Goal: Communication & Community: Answer question/provide support

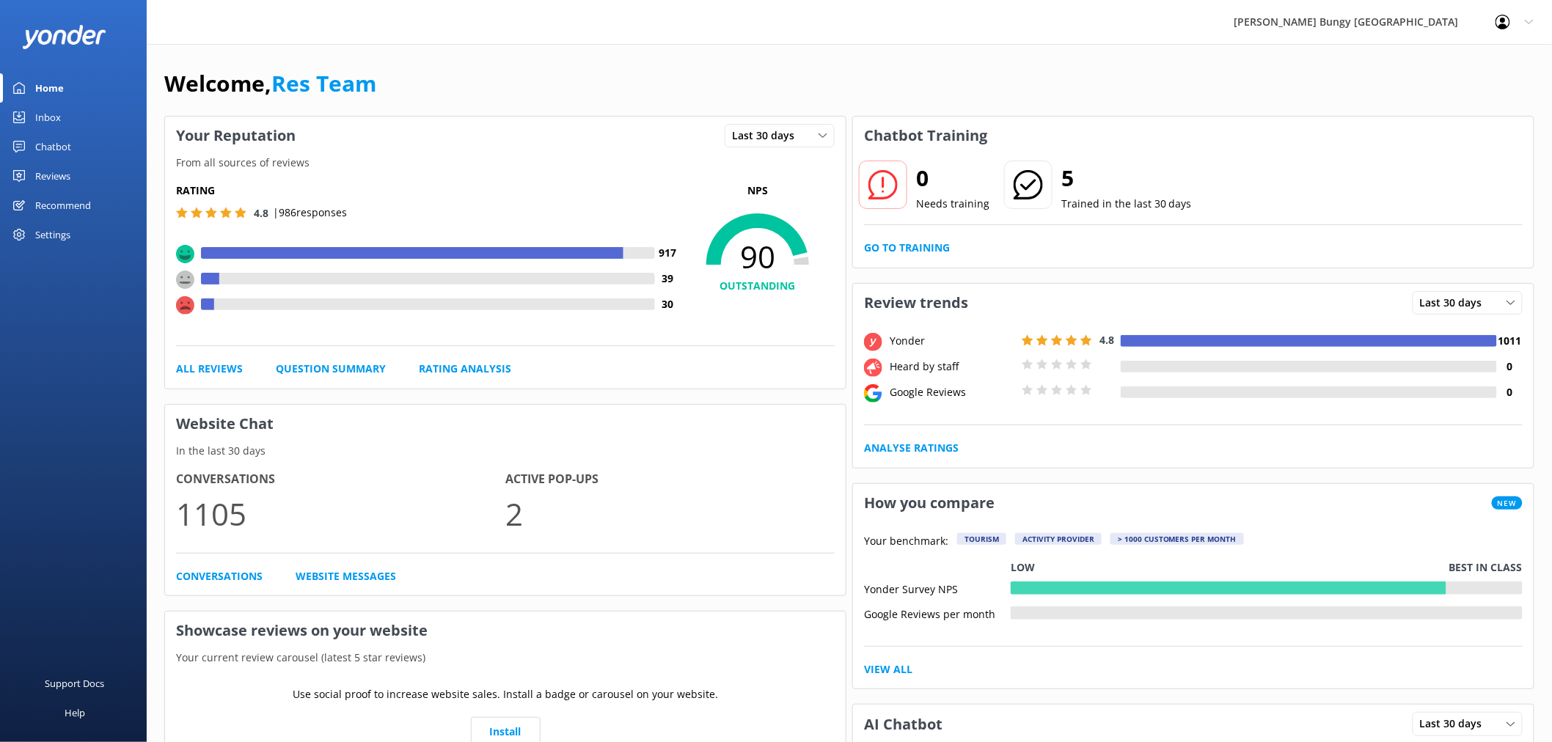
click at [89, 121] on link "Inbox" at bounding box center [73, 117] width 147 height 29
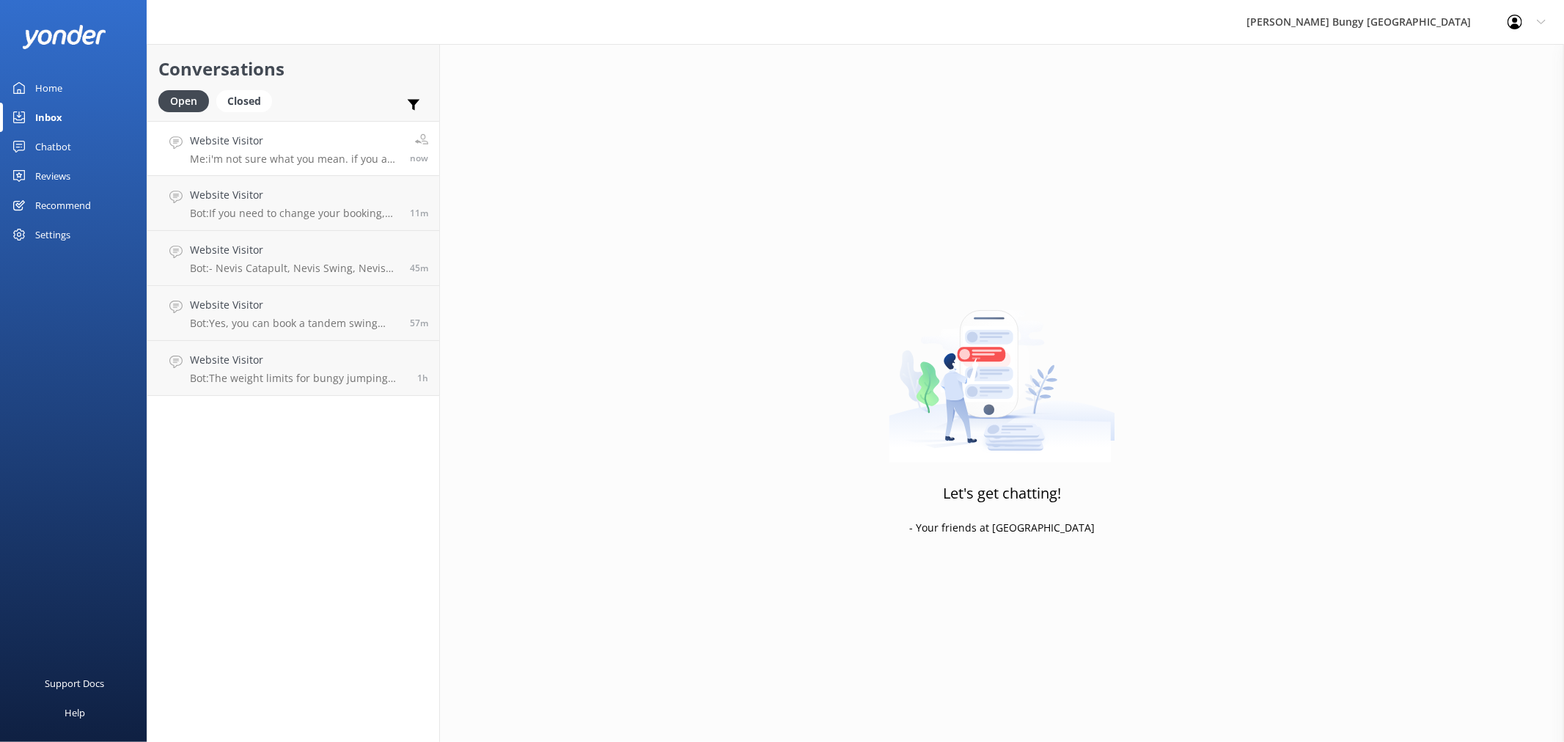
click at [352, 162] on p "Me: i'm not sure what you mean. if you are wanting to do 2 bungys, you can leav…" at bounding box center [294, 159] width 209 height 13
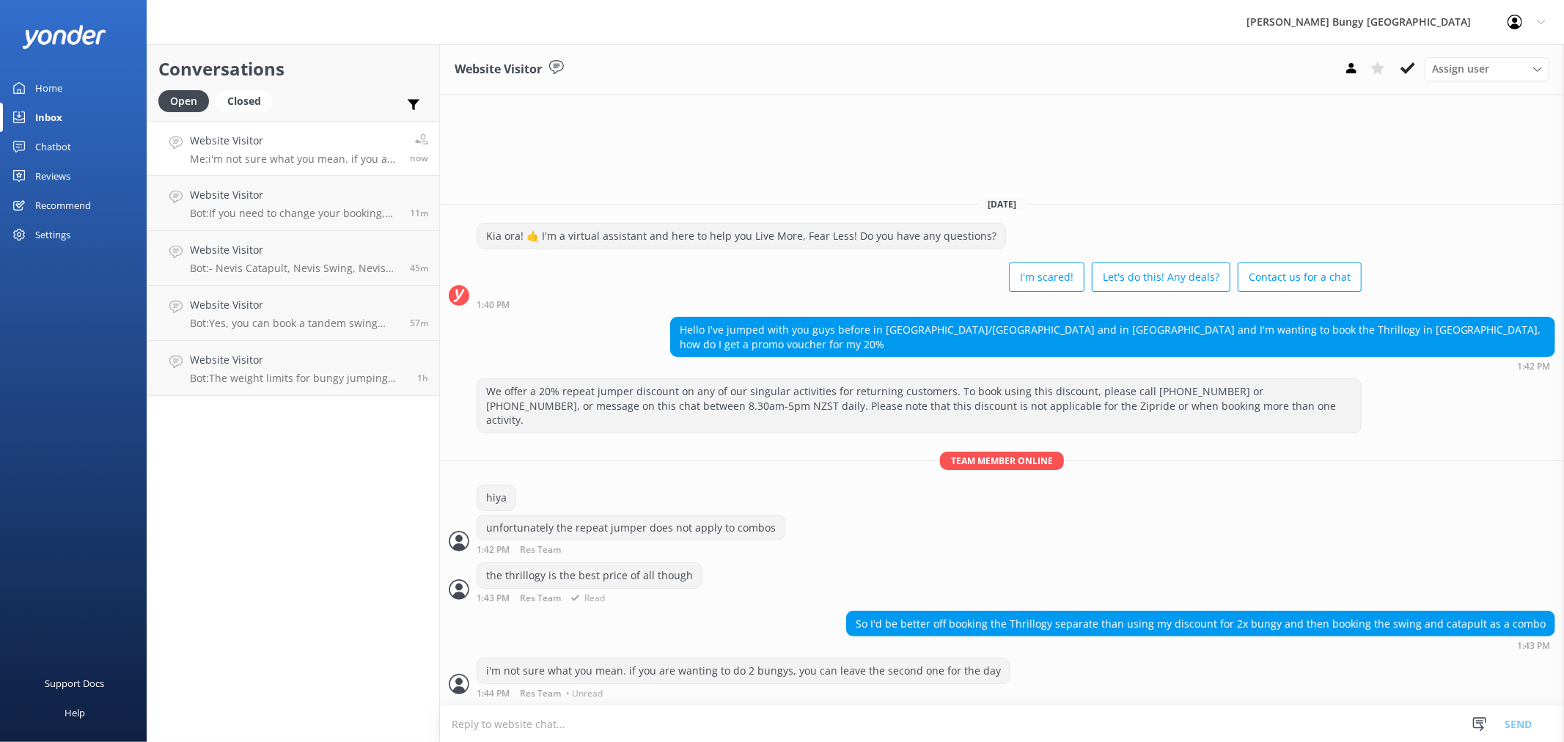
drag, startPoint x: 931, startPoint y: 625, endPoint x: 1200, endPoint y: 595, distance: 270.1
click at [1200, 595] on div "Today Kia ora! 🤙 I'm a virtual assistant and here to help you Live More, Fear L…" at bounding box center [1002, 445] width 1124 height 521
click at [1230, 555] on div "We offer a 20% repeat jumper discount on any of our singular activities for ret…" at bounding box center [1002, 470] width 1124 height 184
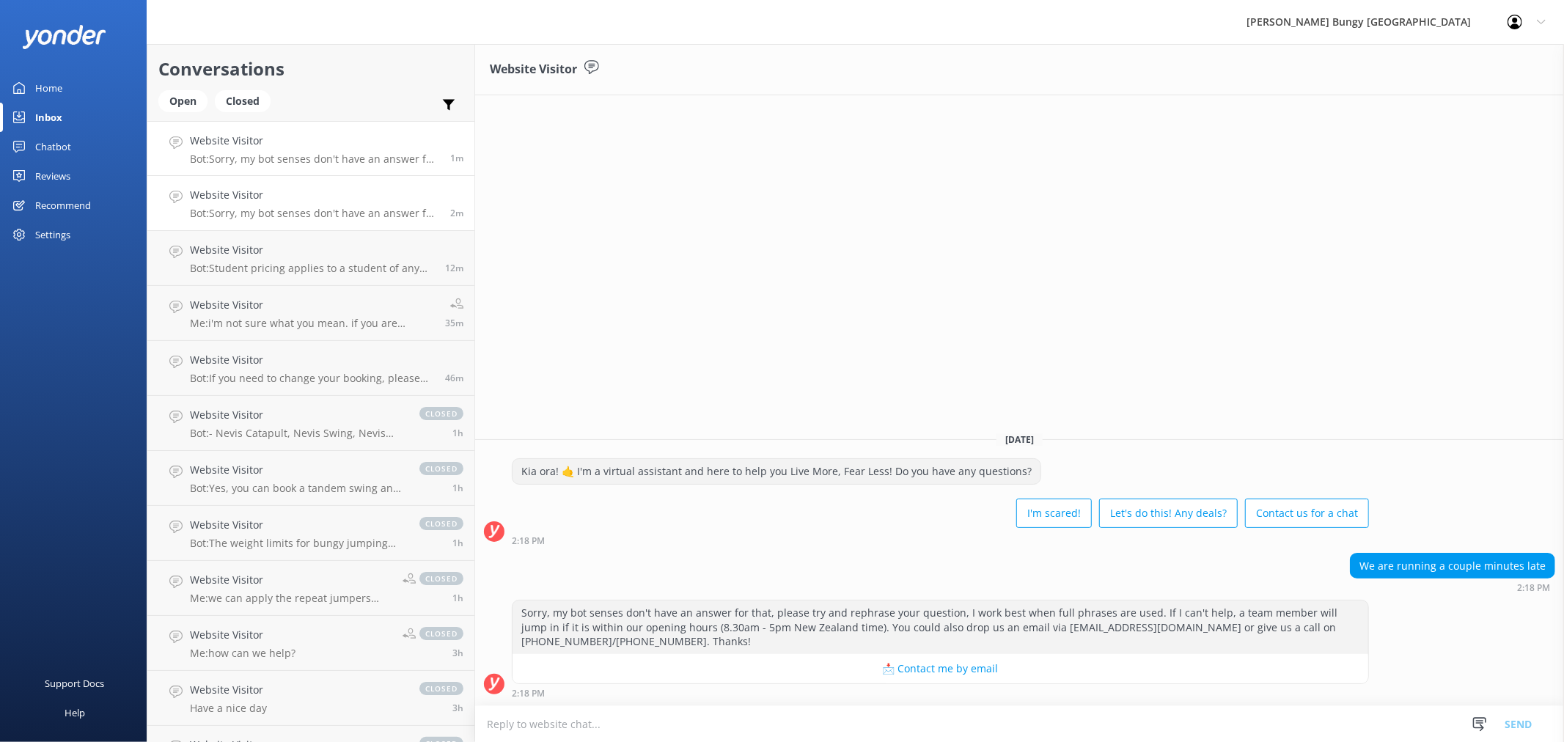
click at [355, 188] on h4 "Website Visitor" at bounding box center [314, 195] width 249 height 16
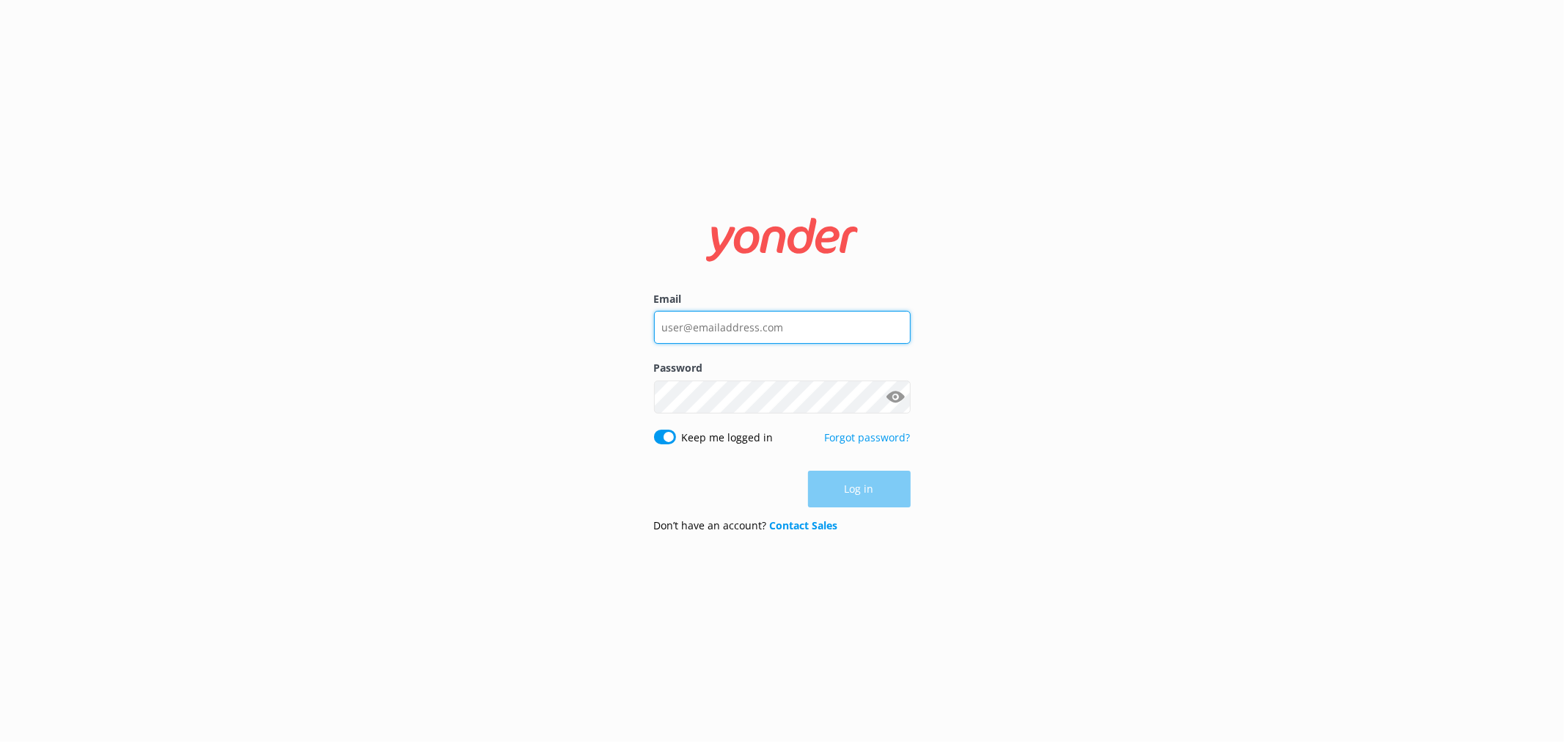
type input "[EMAIL_ADDRESS][DOMAIN_NAME]"
click at [874, 493] on div "Log in" at bounding box center [782, 489] width 257 height 37
click at [874, 493] on button "Log in" at bounding box center [859, 490] width 103 height 37
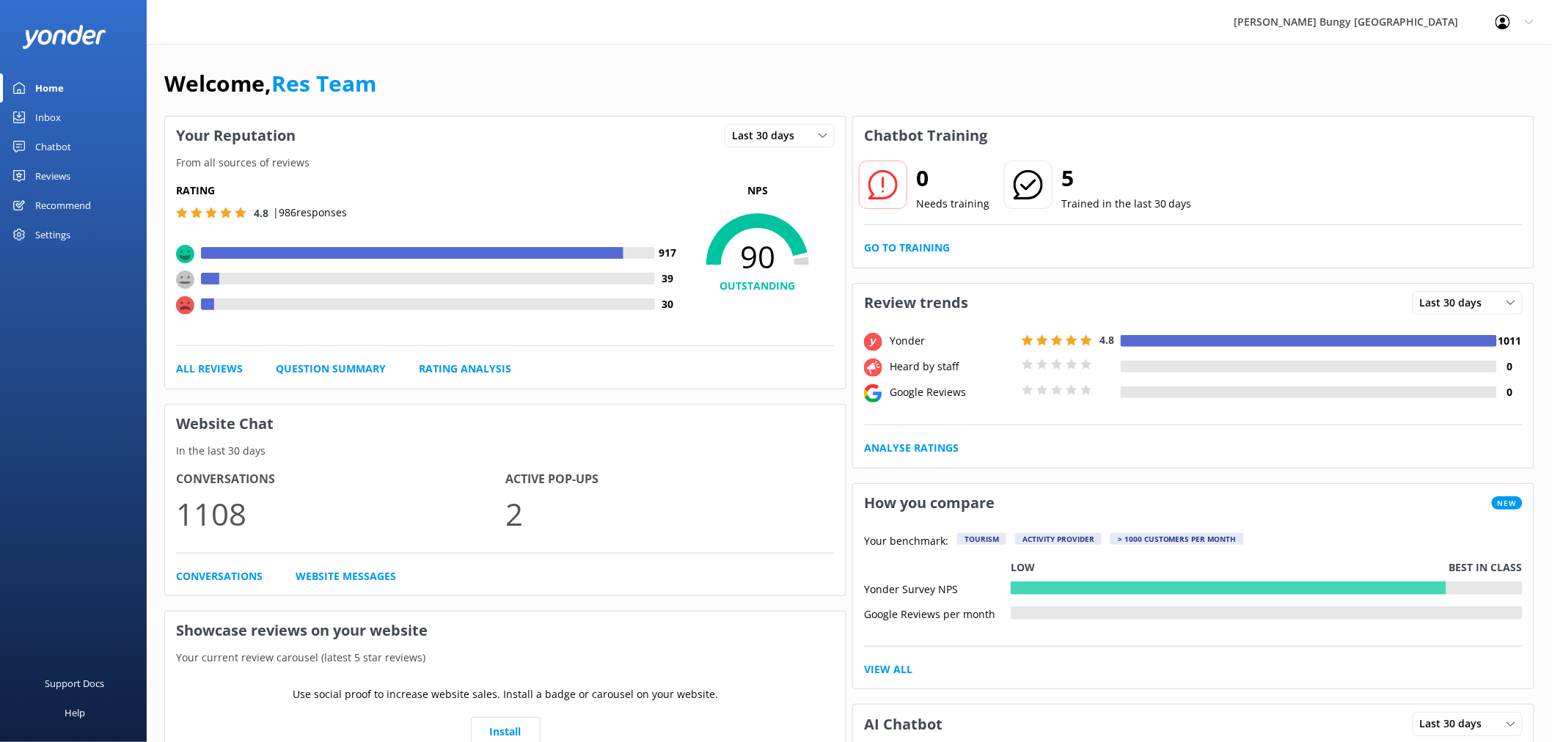
click at [78, 148] on link "Chatbot" at bounding box center [73, 146] width 147 height 29
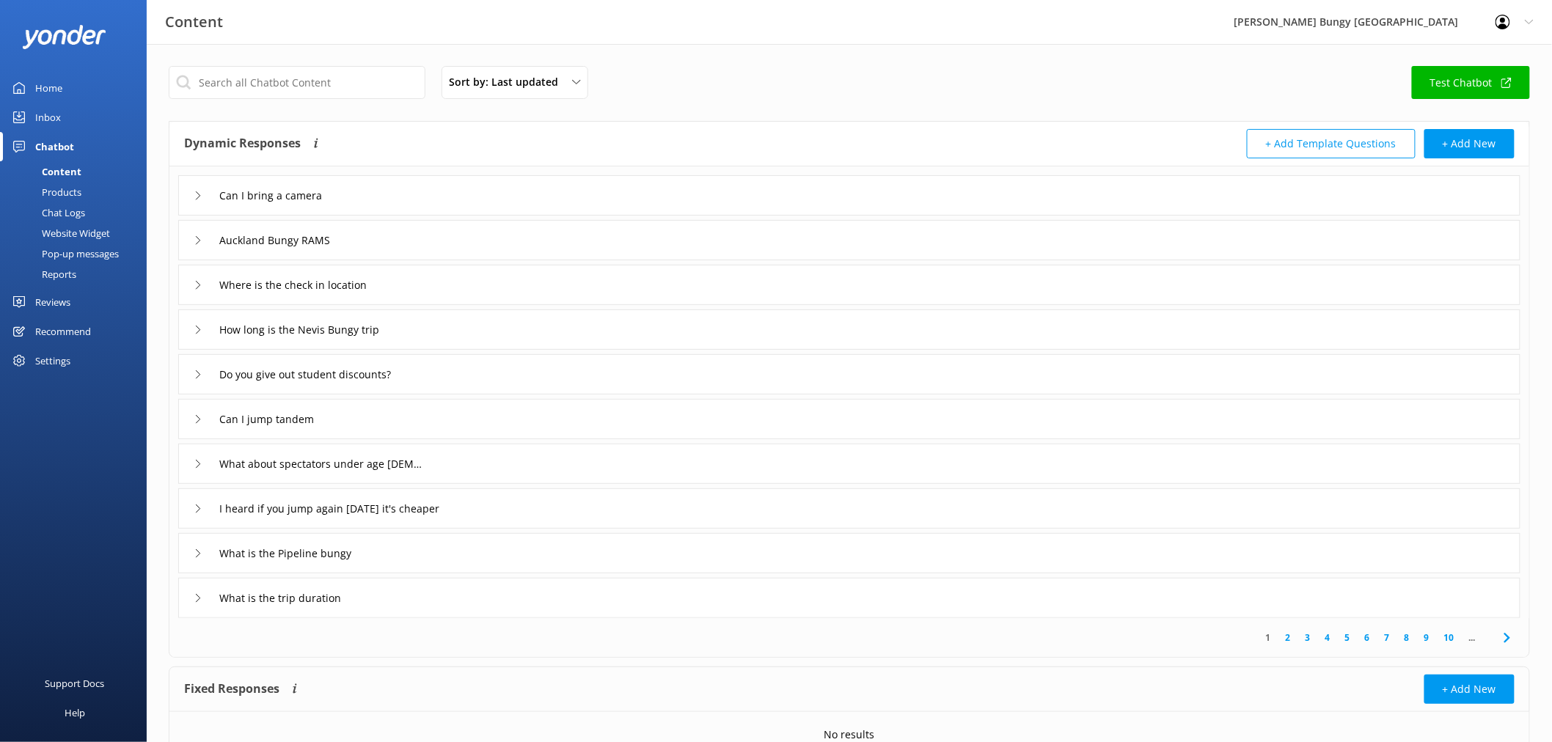
click at [78, 213] on div "Chat Logs" at bounding box center [47, 212] width 76 height 21
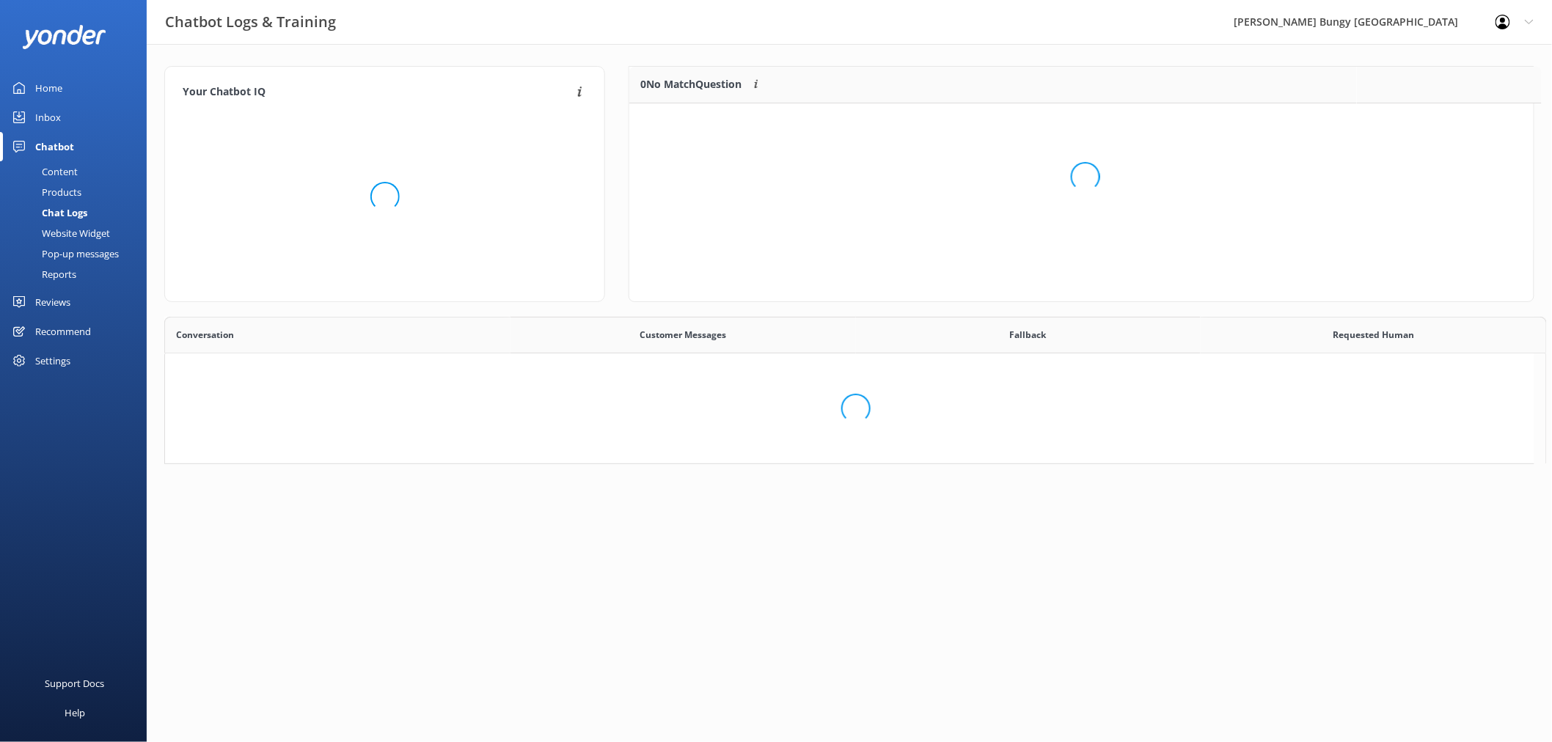
scroll to position [502, 1357]
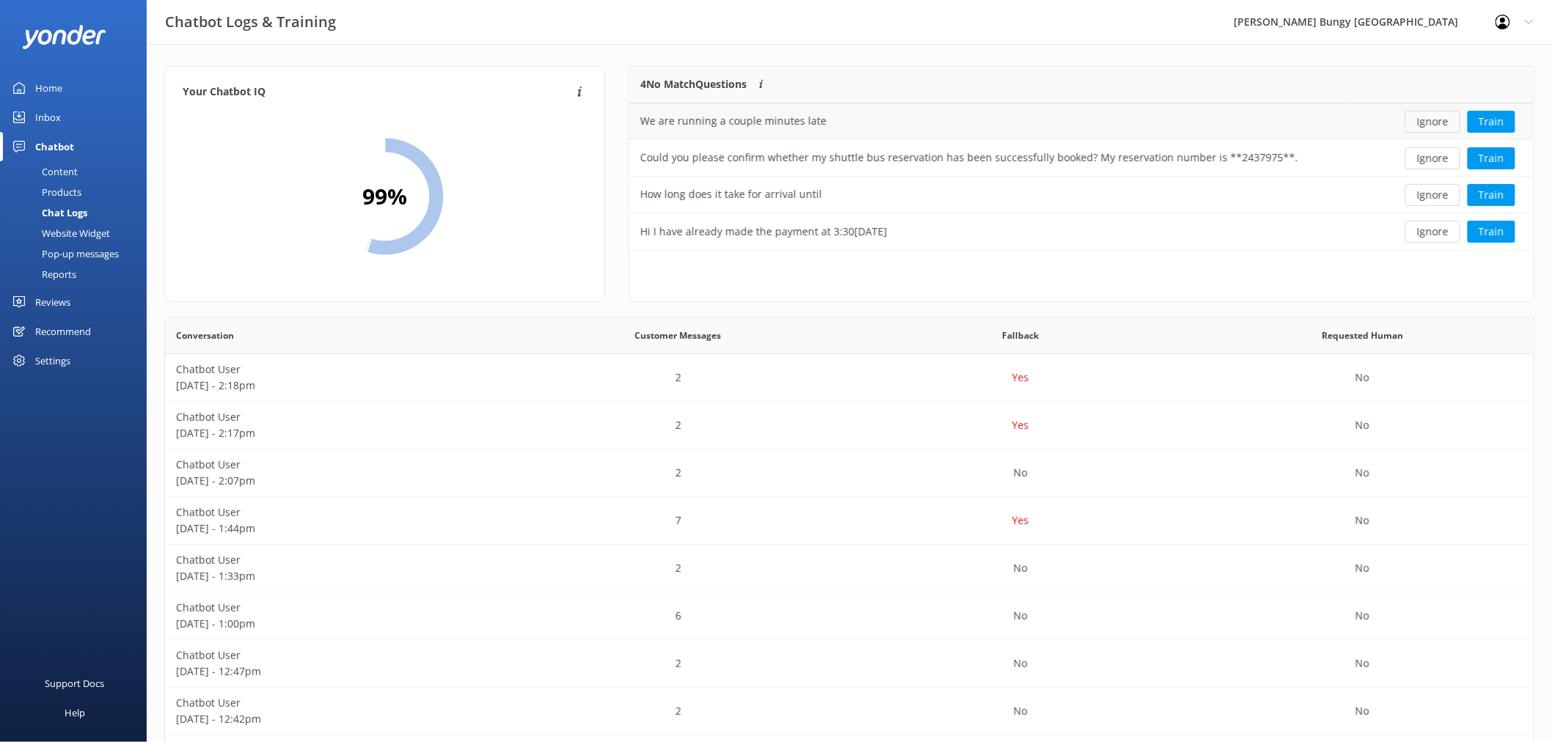
click at [1429, 123] on button "Ignore" at bounding box center [1432, 122] width 55 height 22
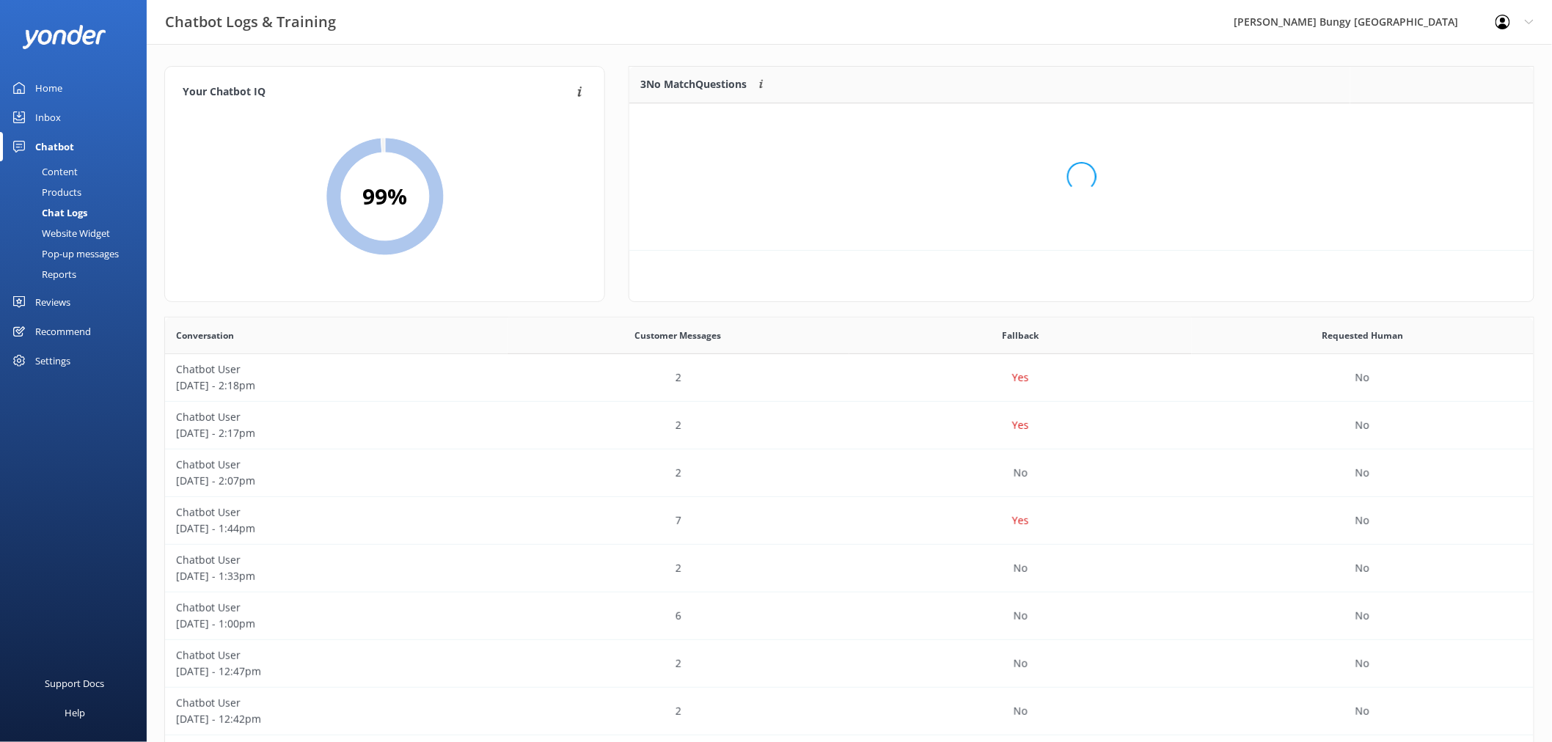
scroll to position [135, 891]
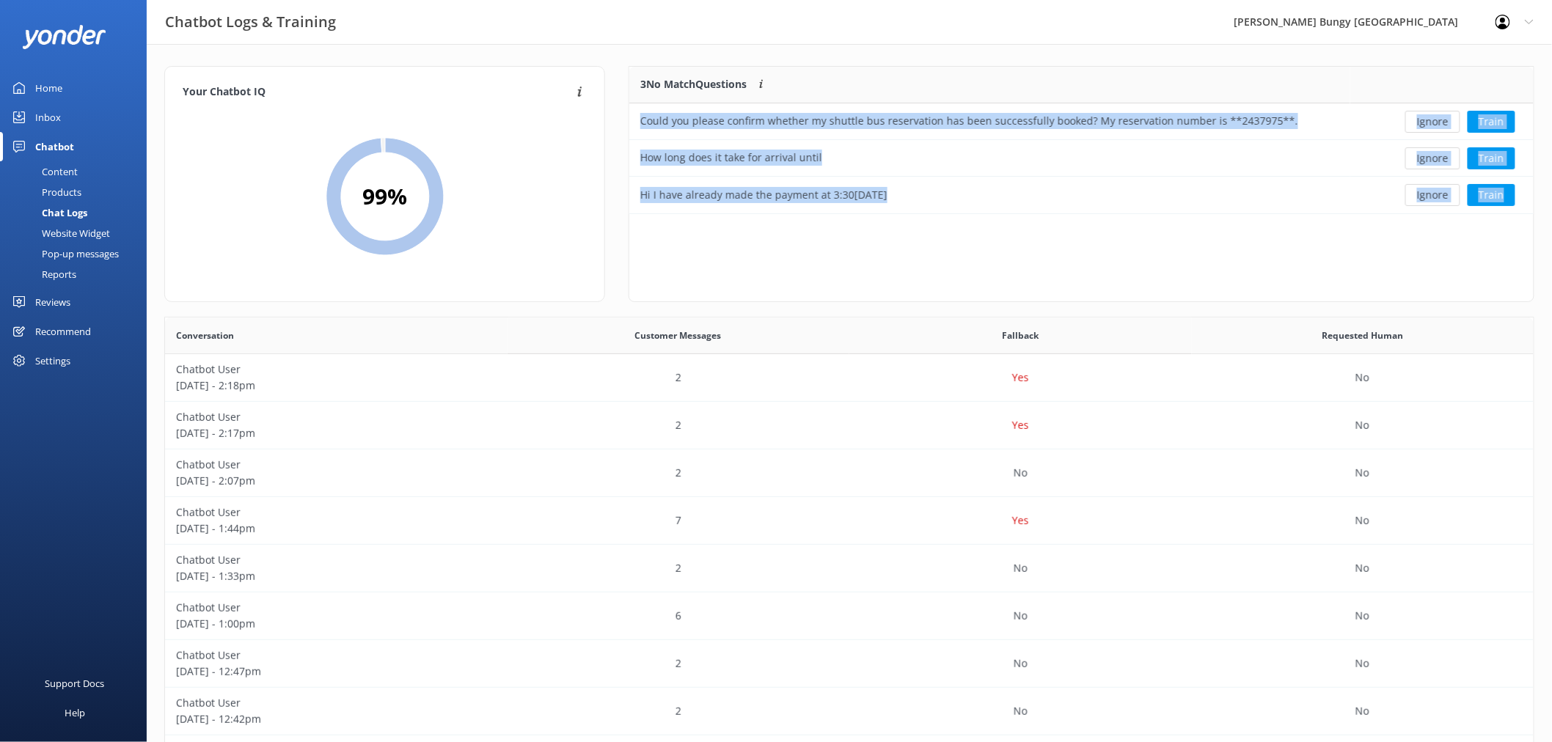
click at [1429, 123] on button "Ignore" at bounding box center [1432, 122] width 55 height 22
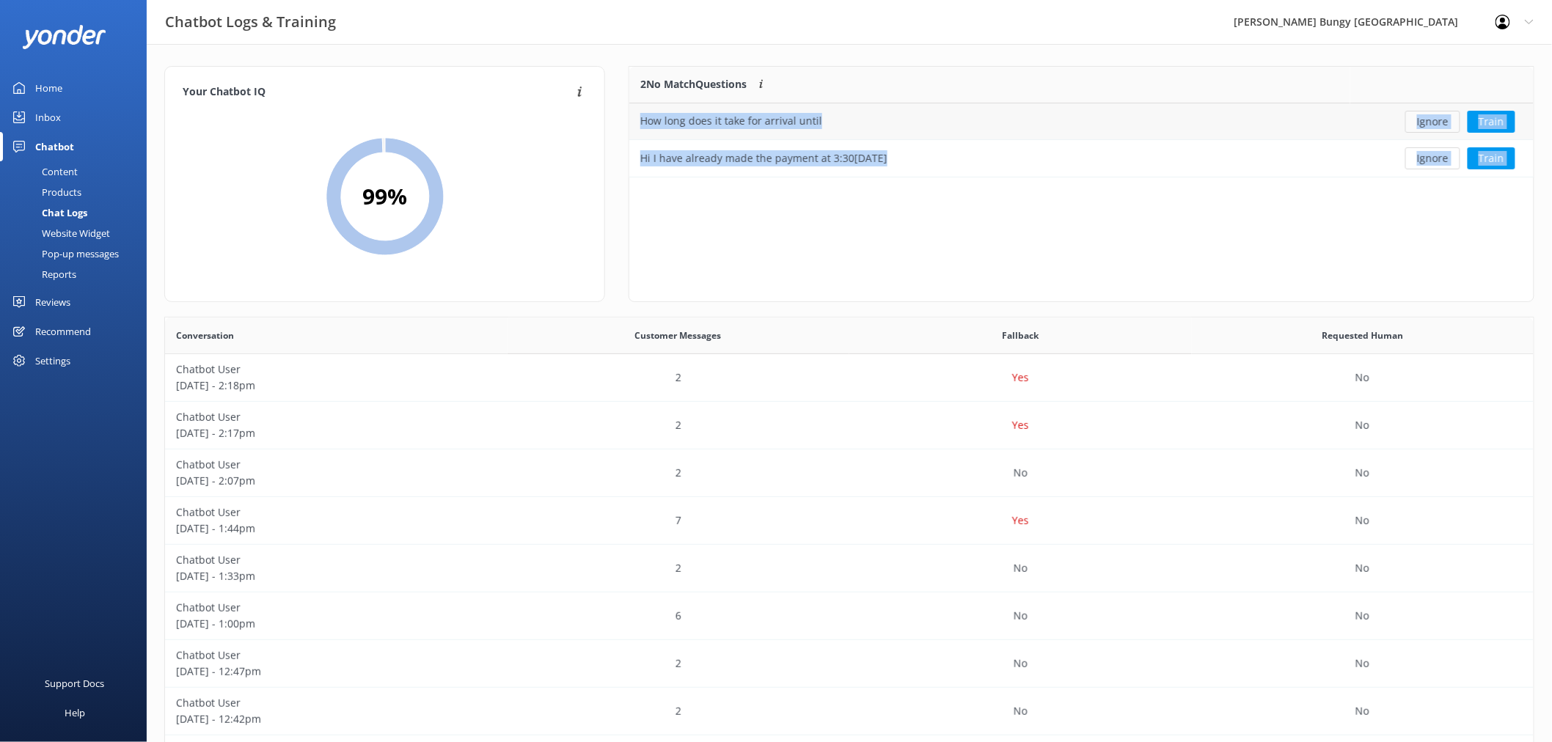
scroll to position [98, 891]
click at [1431, 122] on button "Ignore" at bounding box center [1432, 122] width 55 height 22
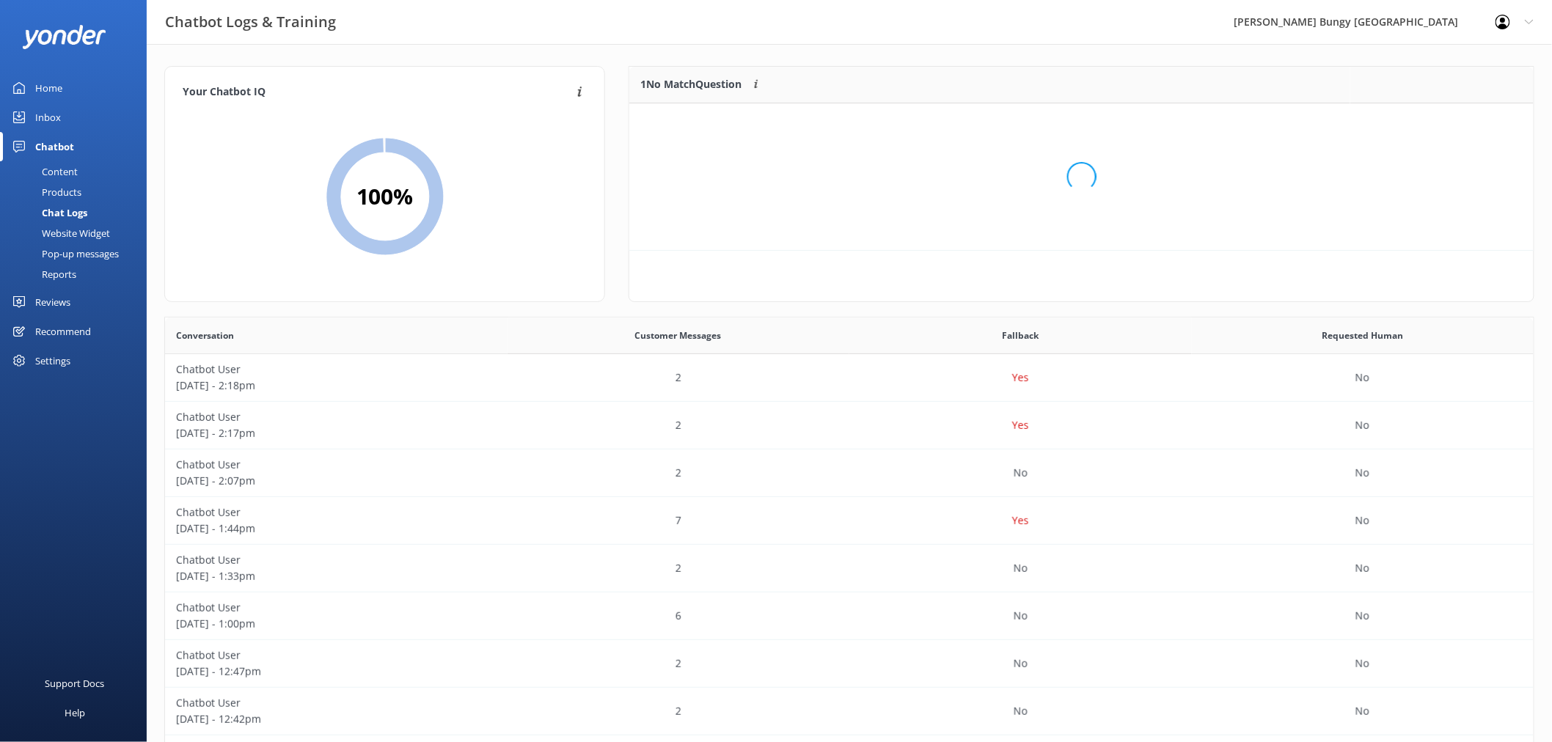
scroll to position [12, 12]
click at [1431, 122] on div "Loading.." at bounding box center [1081, 177] width 875 height 742
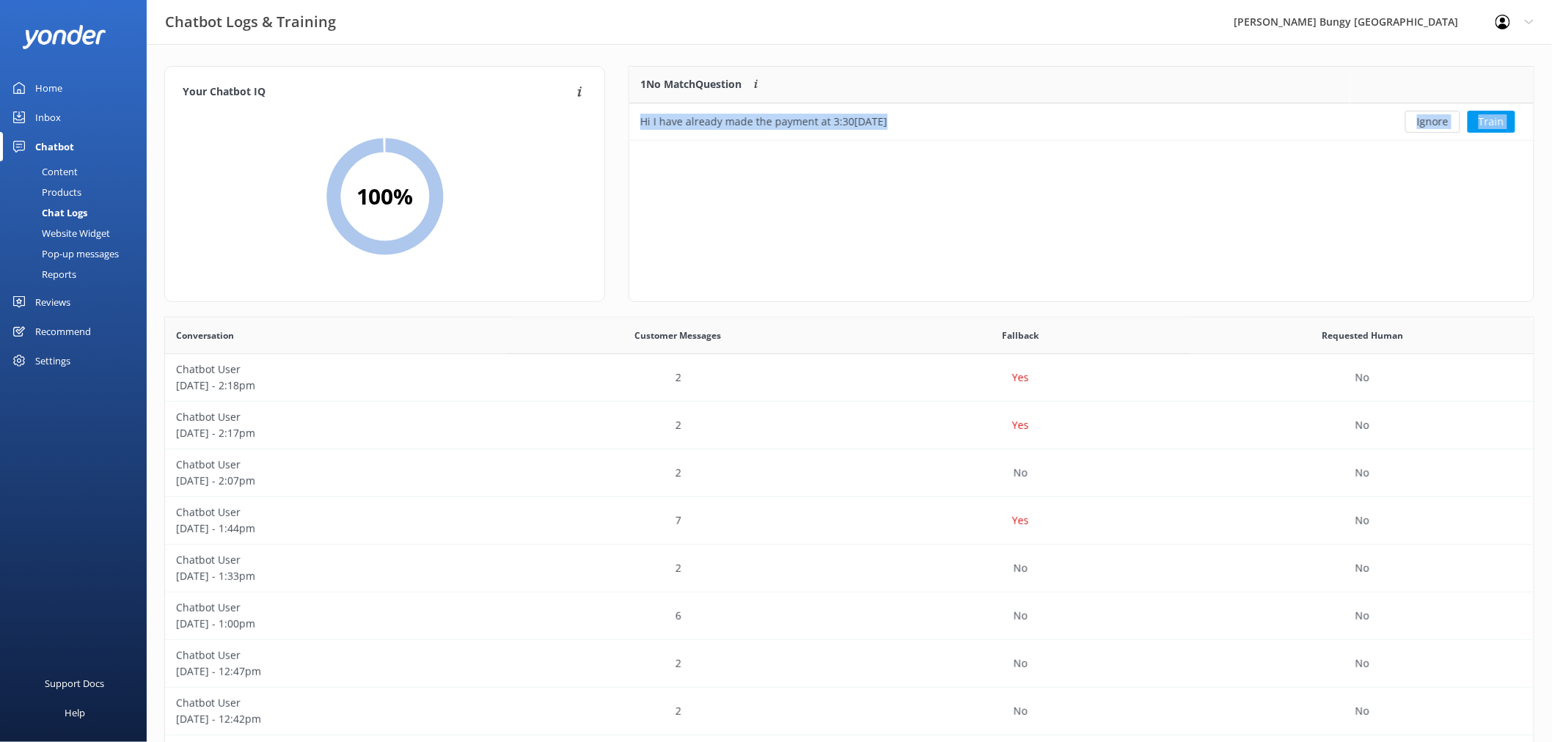
scroll to position [62, 891]
click at [1432, 120] on button "Ignore" at bounding box center [1432, 122] width 55 height 22
click at [1432, 120] on div "Loading.. Train" at bounding box center [1441, 122] width 161 height 22
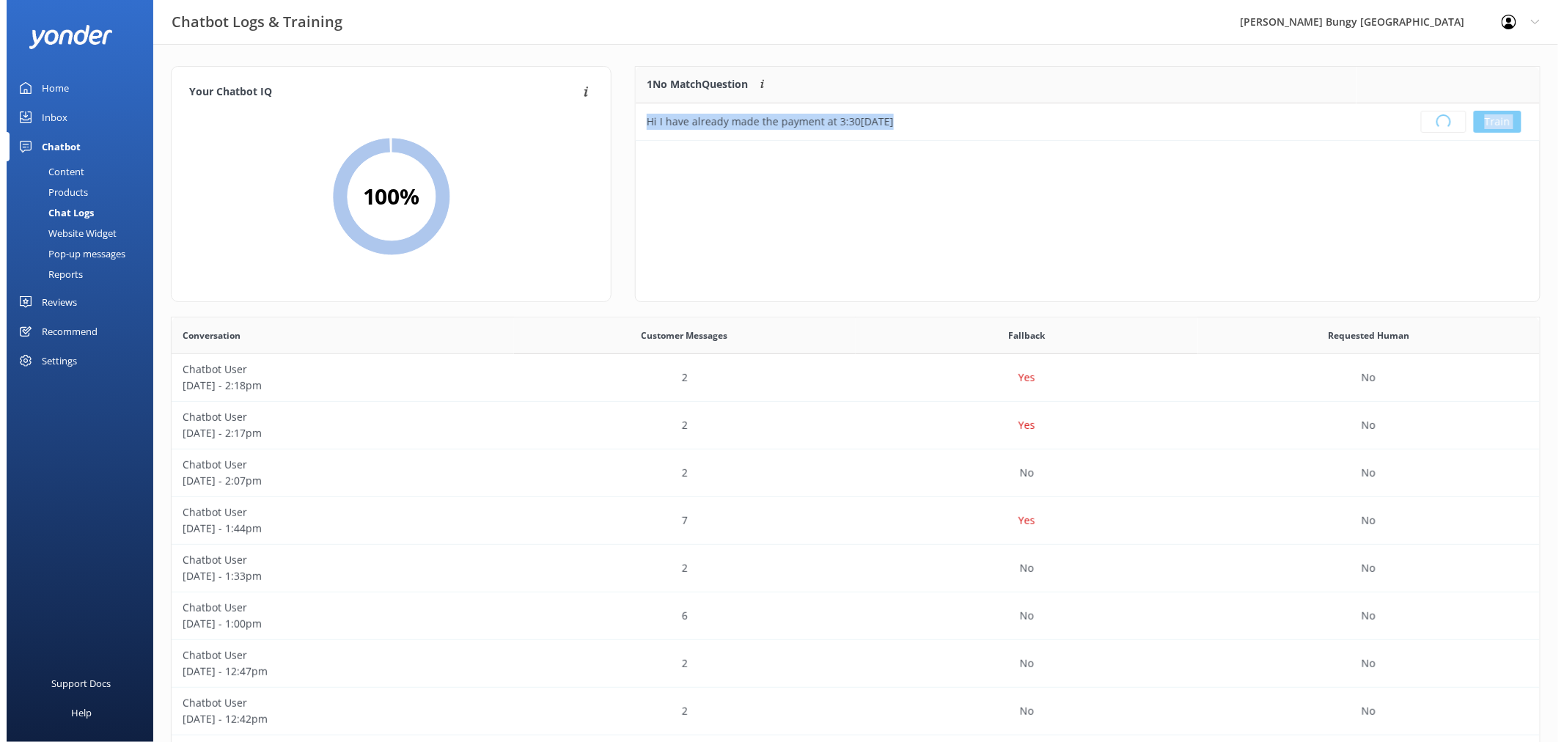
scroll to position [171, 891]
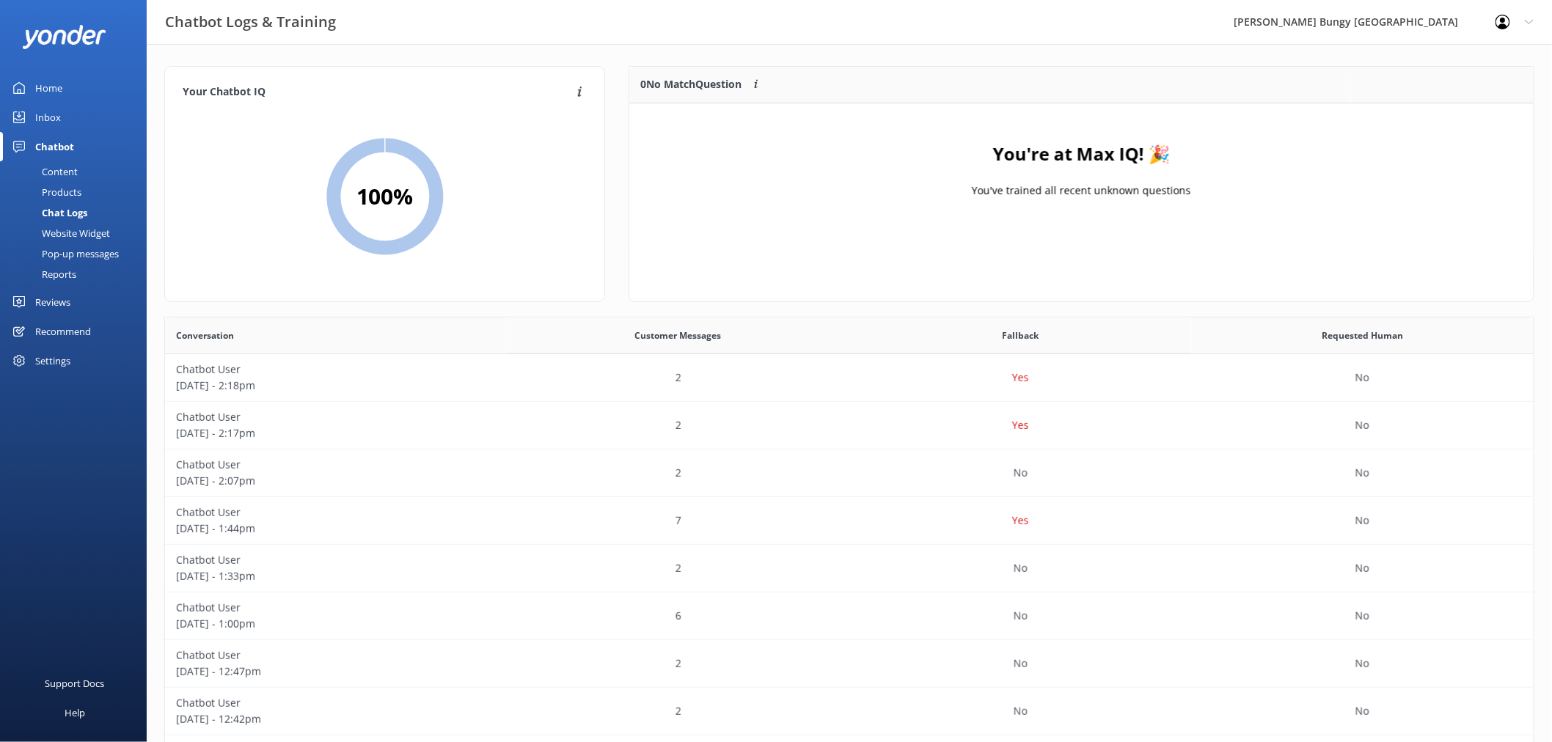
click at [73, 72] on div at bounding box center [73, 36] width 147 height 73
click at [74, 82] on link "Home" at bounding box center [73, 87] width 147 height 29
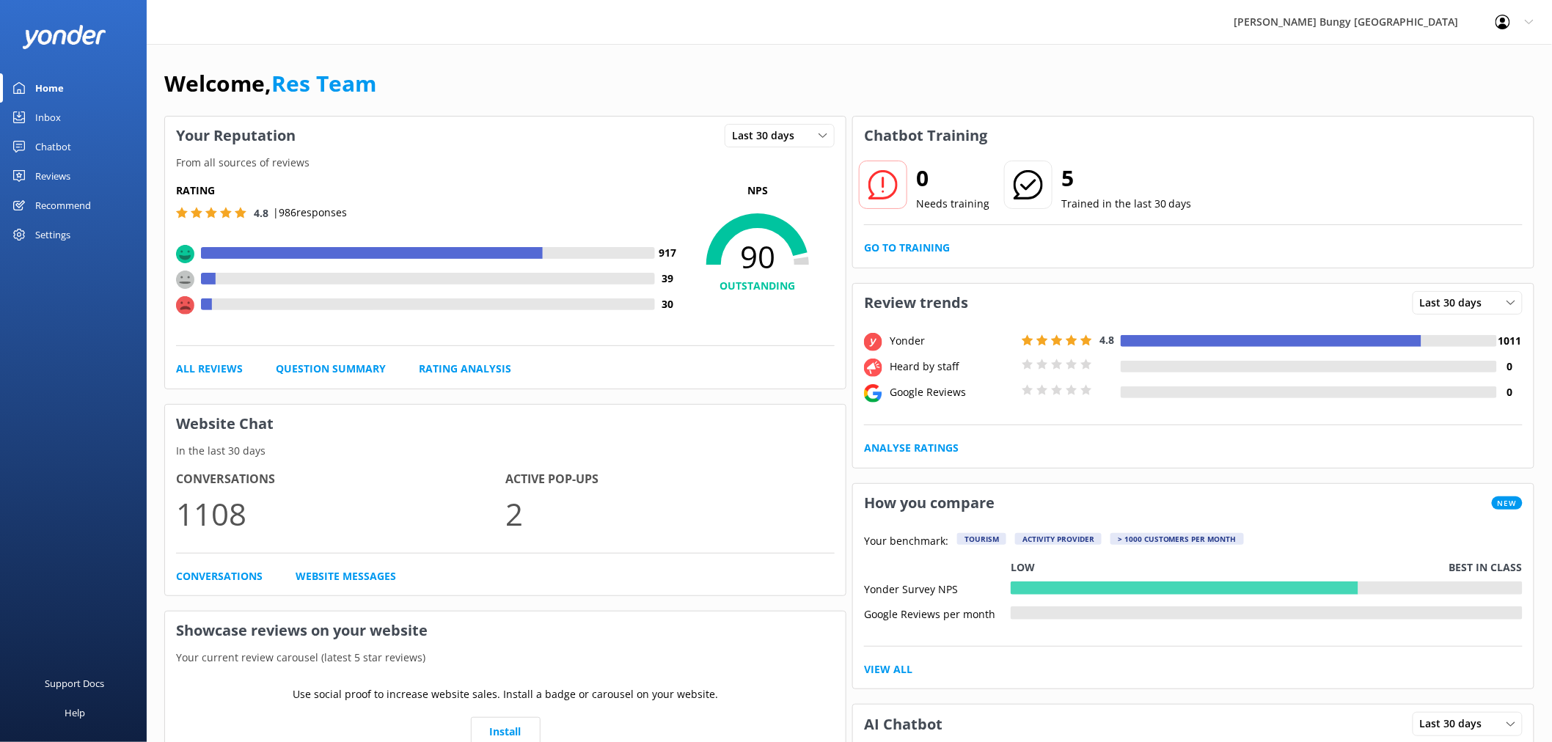
click at [75, 111] on link "Inbox" at bounding box center [73, 117] width 147 height 29
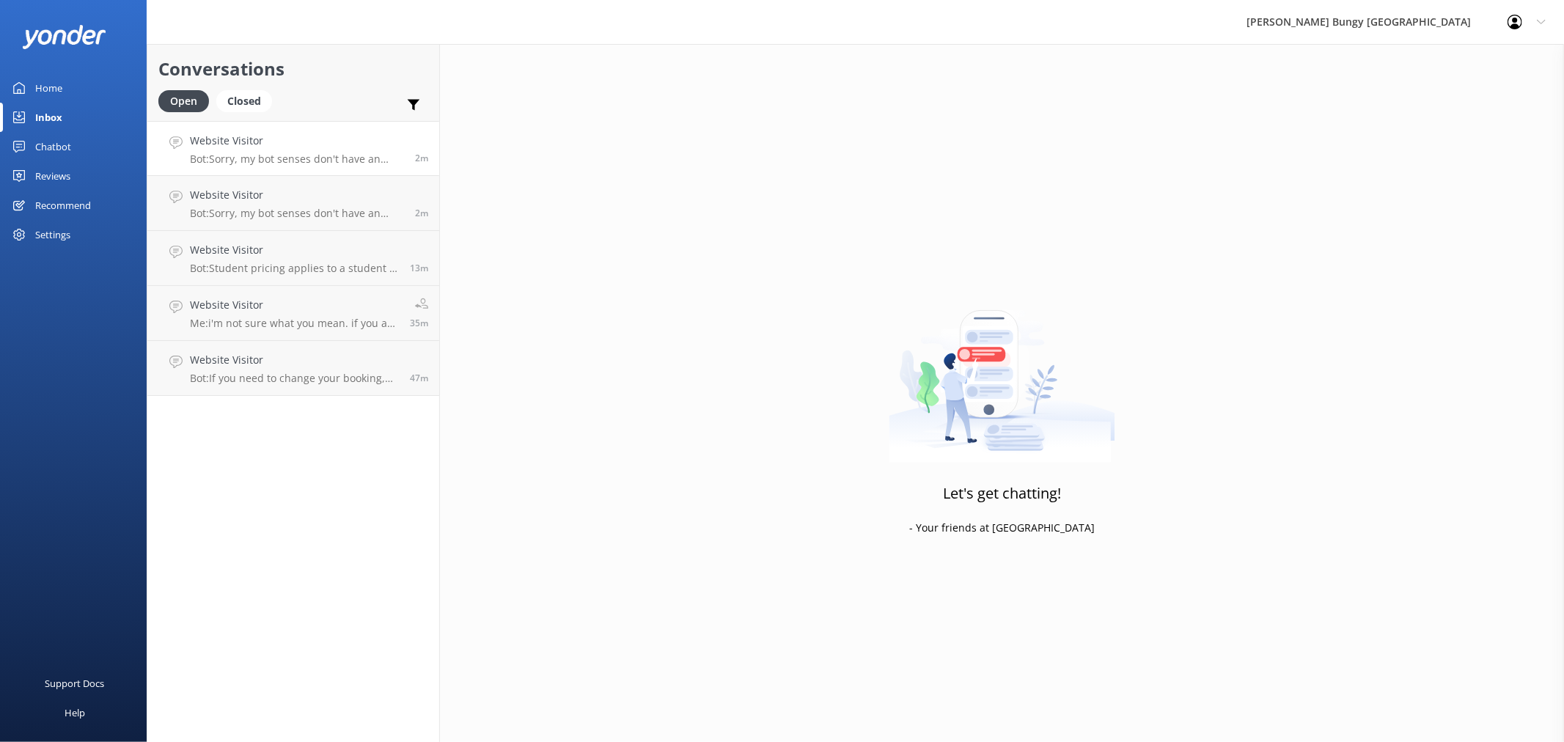
click at [274, 138] on h4 "Website Visitor" at bounding box center [297, 141] width 214 height 16
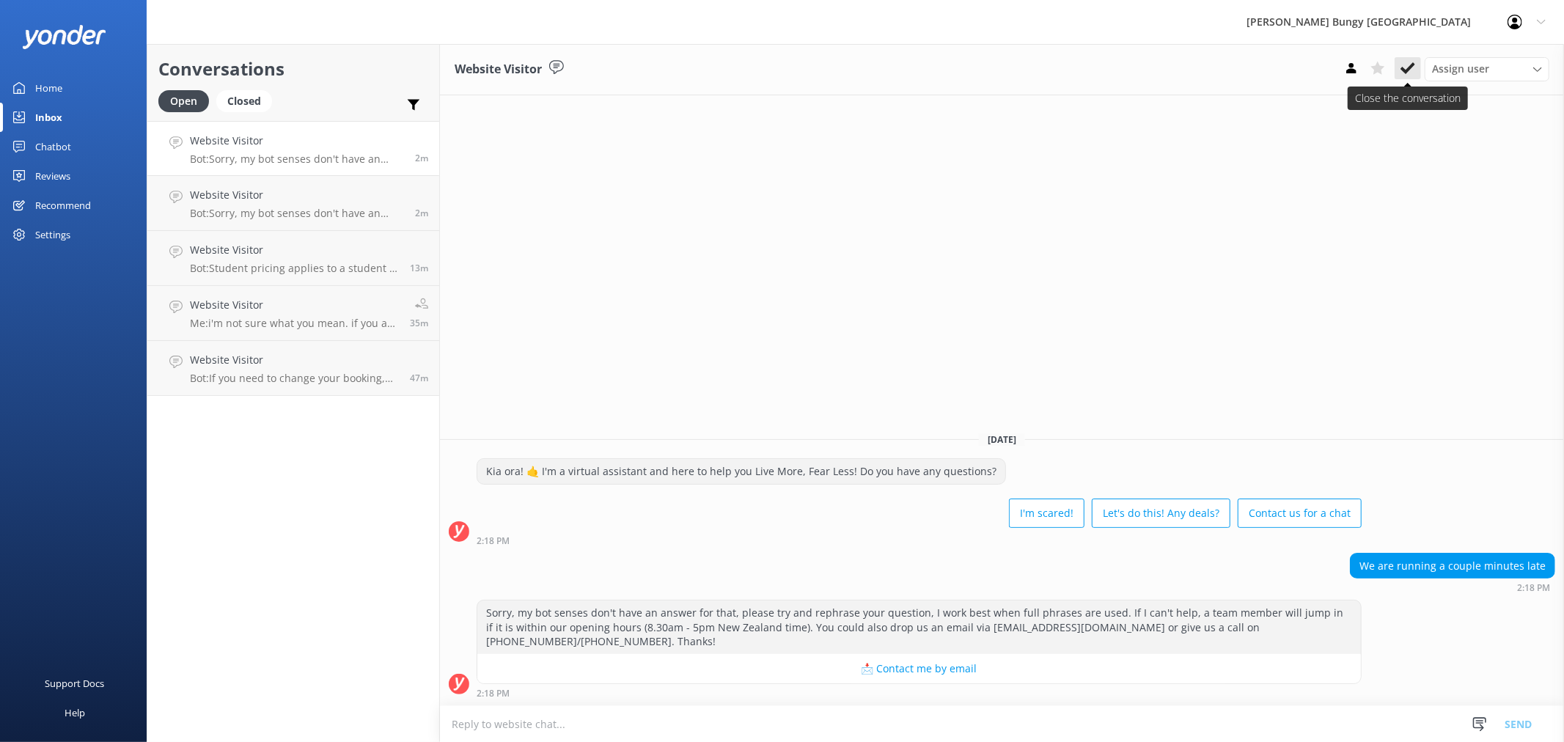
click at [1411, 68] on use at bounding box center [1408, 68] width 15 height 12
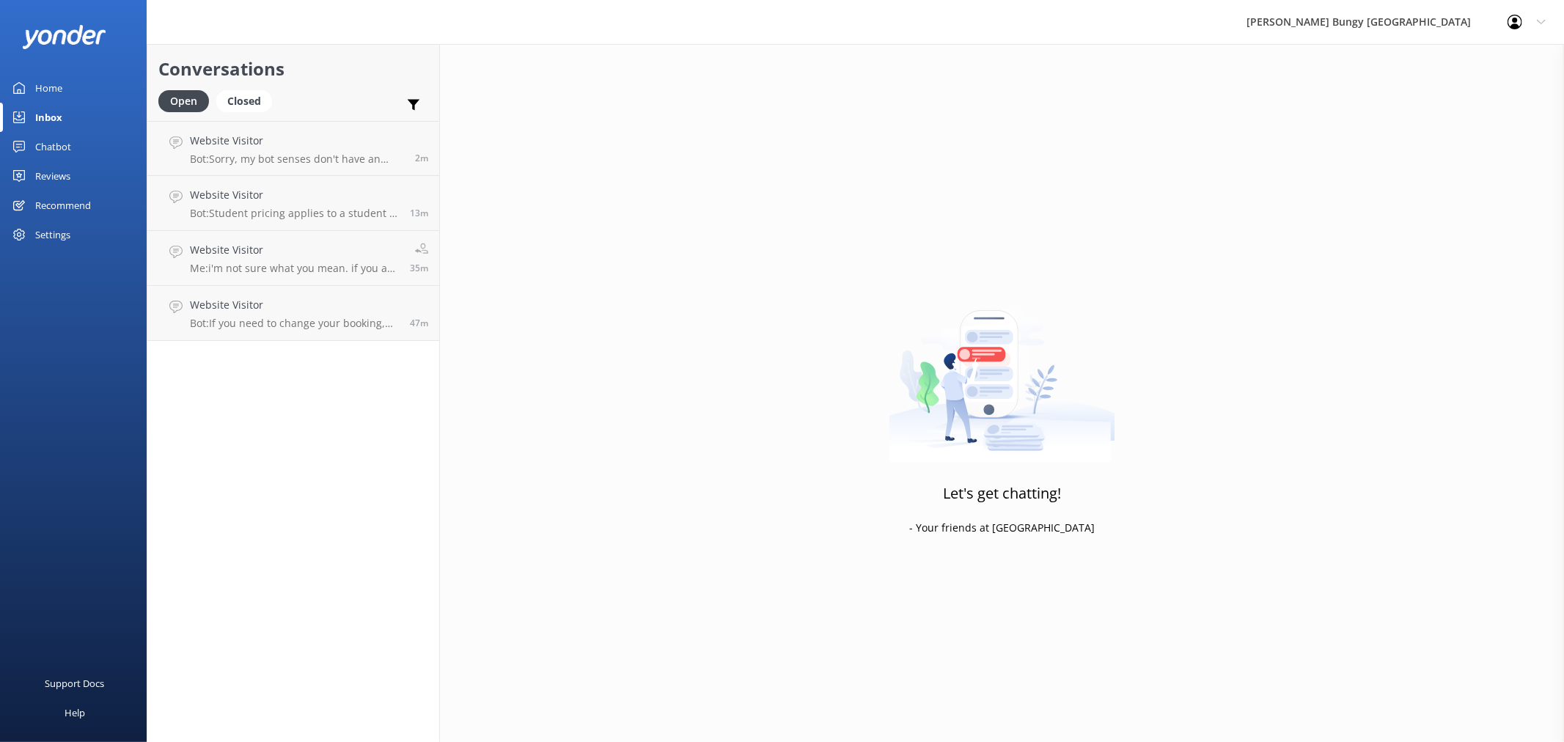
click at [321, 160] on p "Bot: Sorry, my bot senses don't have an answer for that, please try and rephras…" at bounding box center [297, 159] width 214 height 13
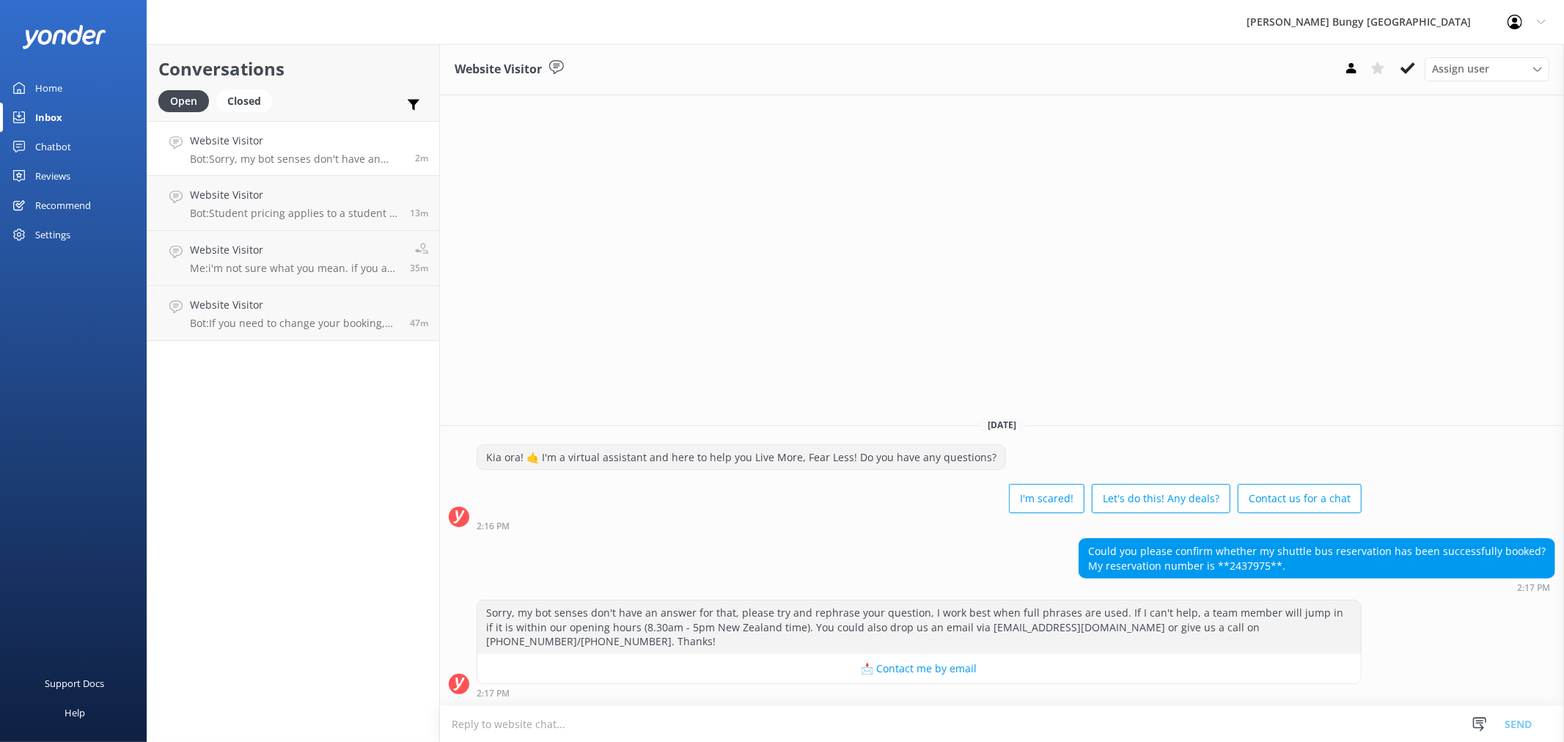
click at [375, 158] on p "Bot: Sorry, my bot senses don't have an answer for that, please try and rephras…" at bounding box center [297, 159] width 214 height 13
click at [1399, 64] on button at bounding box center [1408, 68] width 26 height 22
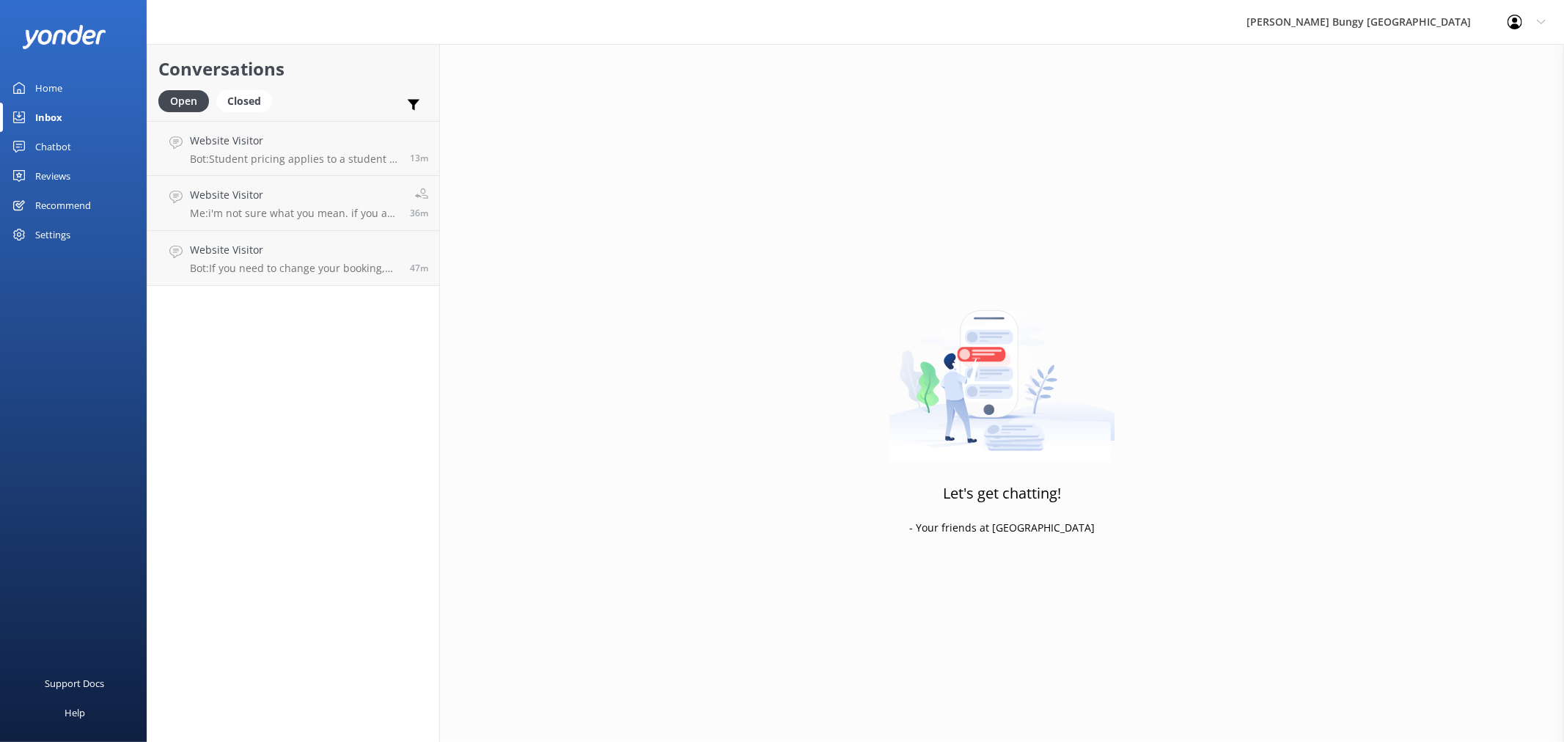
click at [386, 163] on p "Bot: Student pricing applies to a student of any age, as long as you can show a…" at bounding box center [294, 159] width 209 height 13
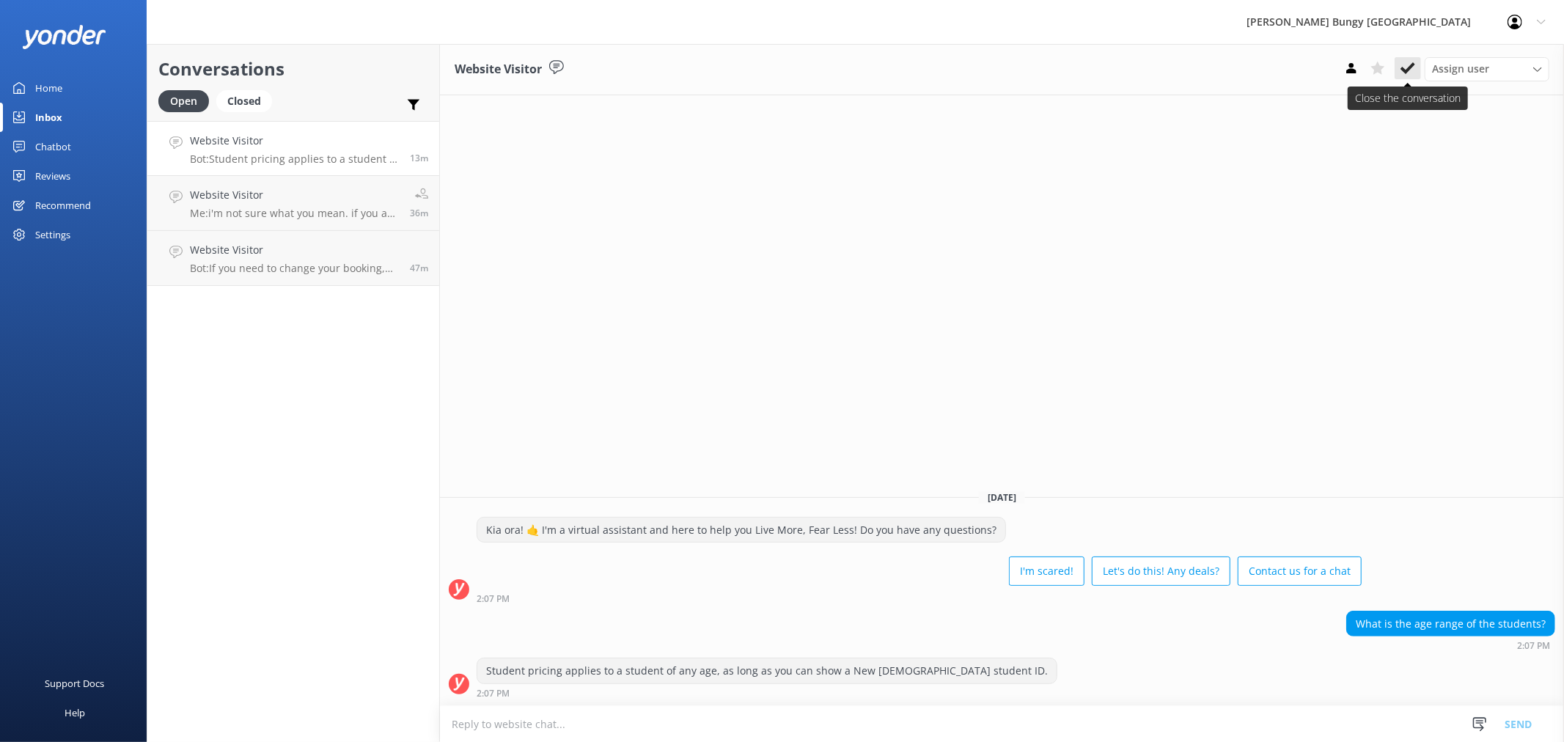
click at [1413, 67] on use at bounding box center [1408, 68] width 15 height 12
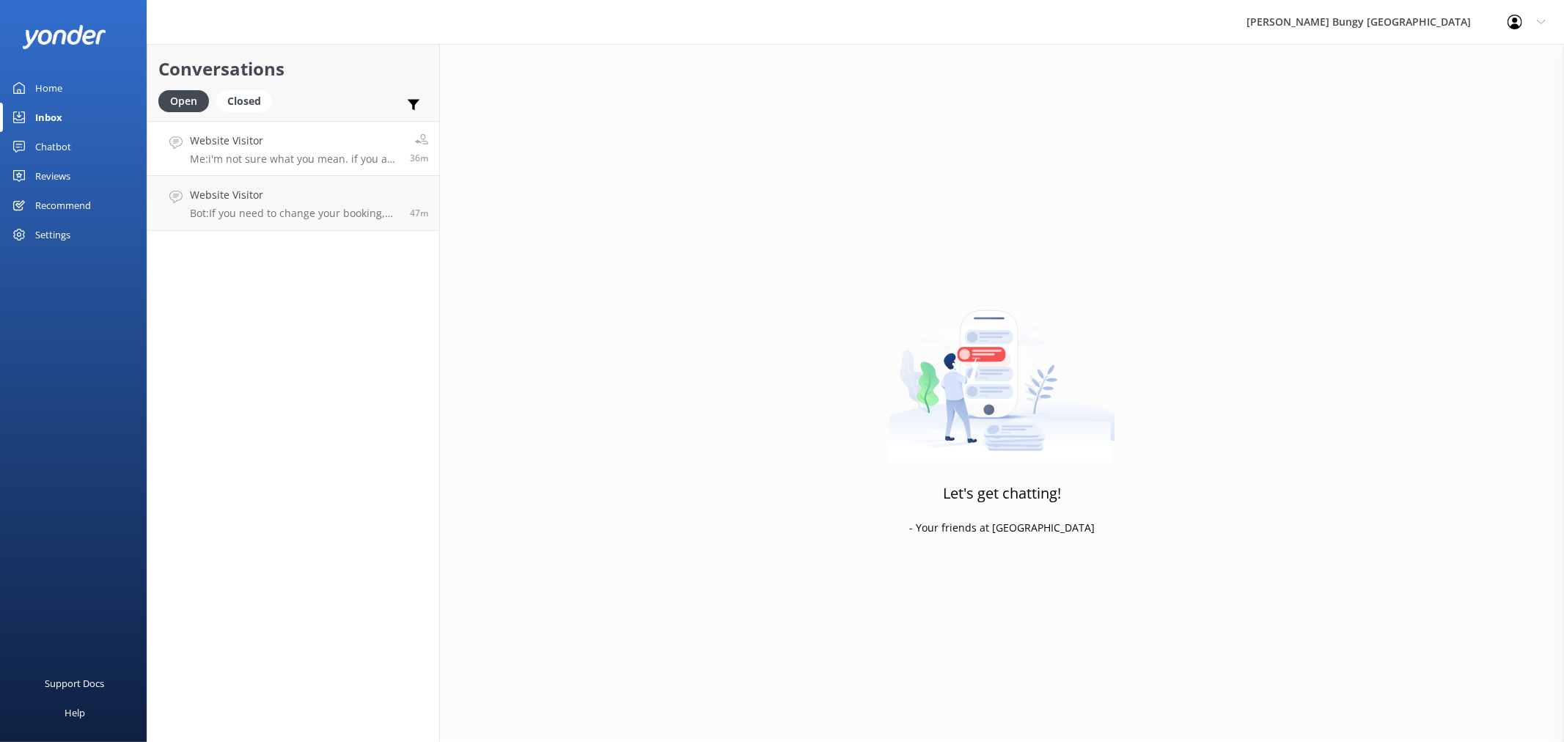
click at [399, 155] on div "36m" at bounding box center [413, 149] width 29 height 32
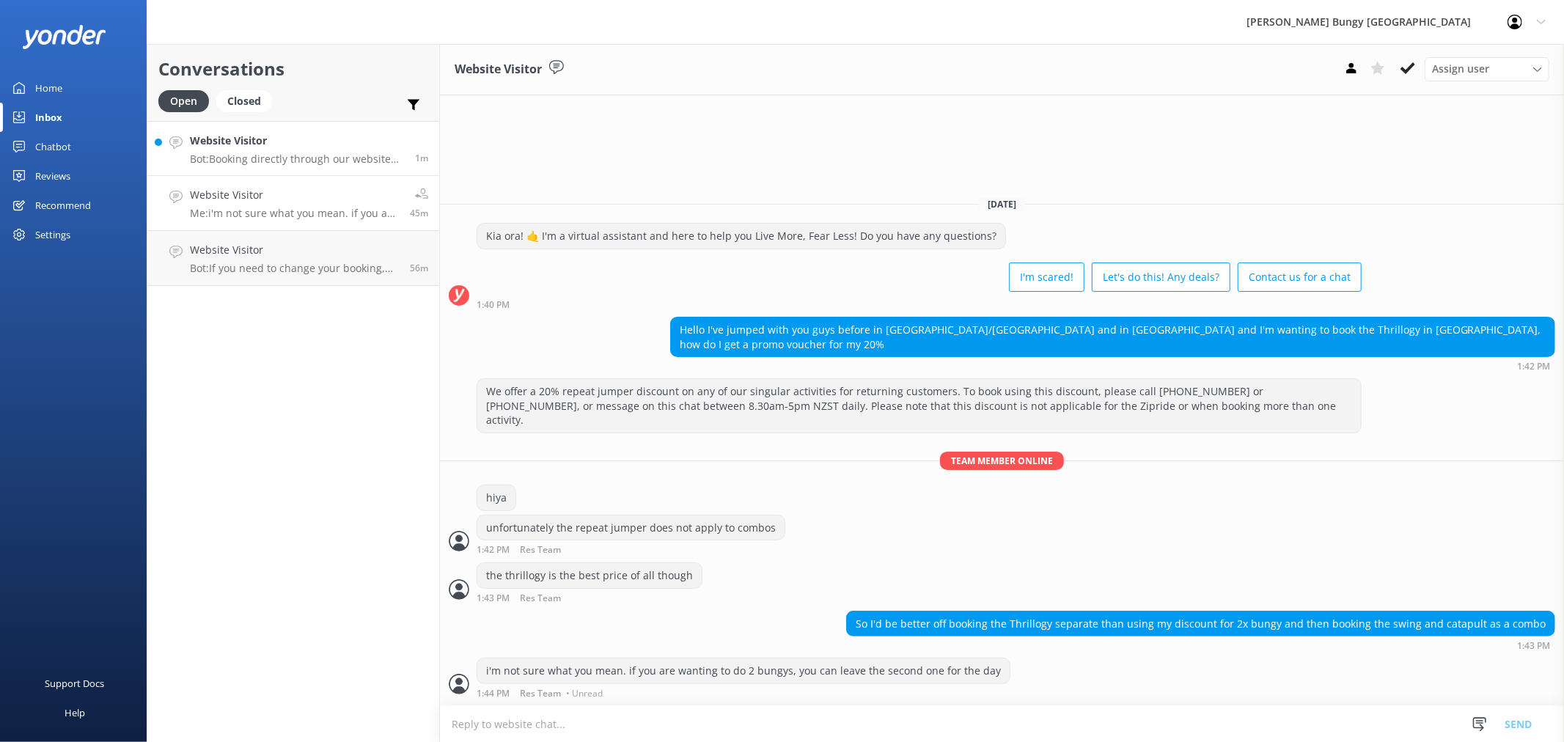
click at [312, 145] on h4 "Website Visitor" at bounding box center [297, 141] width 214 height 16
